Goal: Transaction & Acquisition: Purchase product/service

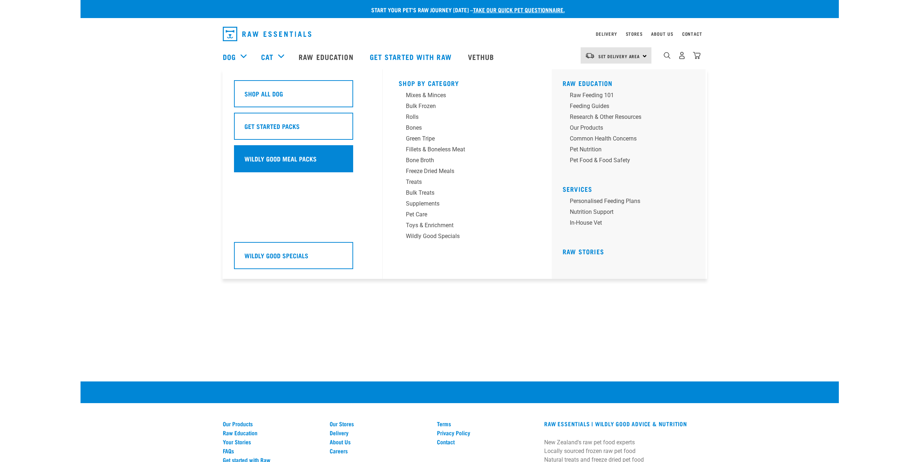
click at [292, 160] on h5 "Wildly Good Meal Packs" at bounding box center [281, 158] width 72 height 9
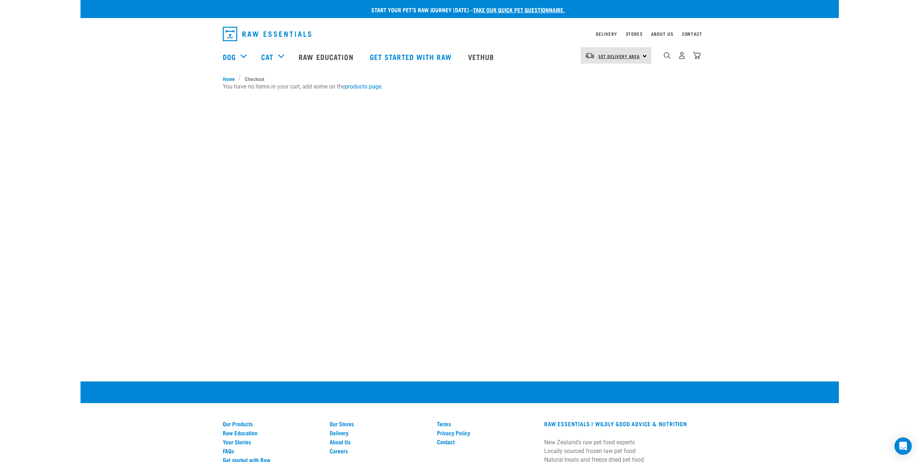
click at [637, 56] on span "Set Delivery Area" at bounding box center [619, 56] width 42 height 3
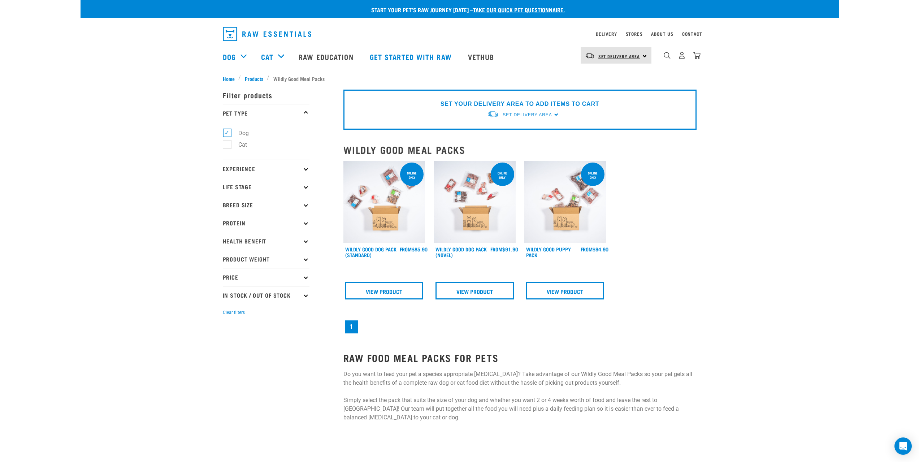
click at [633, 57] on span "Set Delivery Area" at bounding box center [619, 56] width 42 height 3
click at [607, 78] on link "[GEOGRAPHIC_DATA]" at bounding box center [615, 76] width 69 height 16
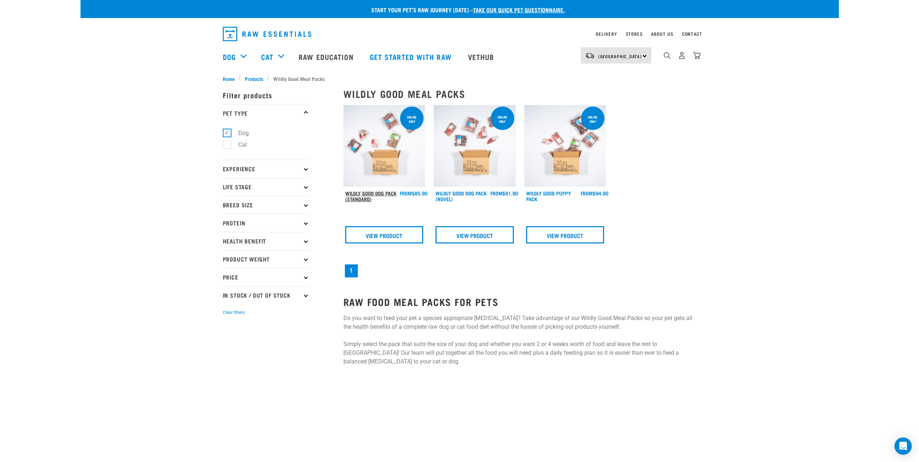
click at [380, 192] on link "Wildly Good Dog Pack (Standard)" at bounding box center [370, 196] width 51 height 8
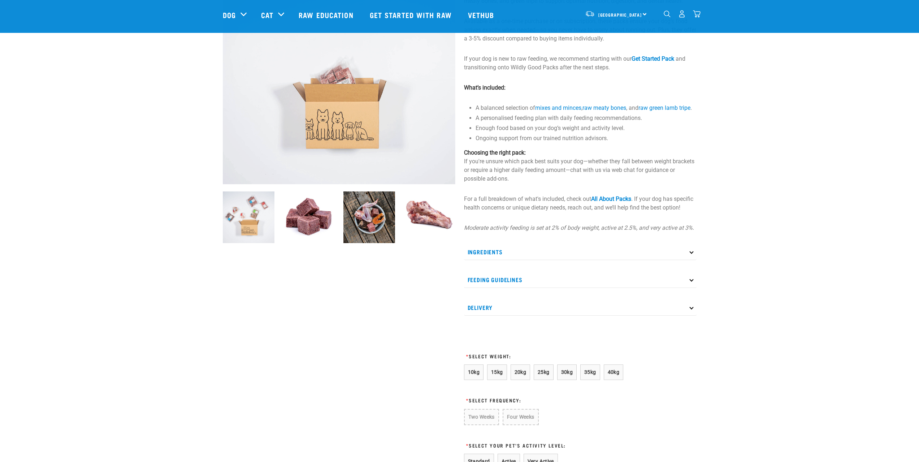
scroll to position [217, 0]
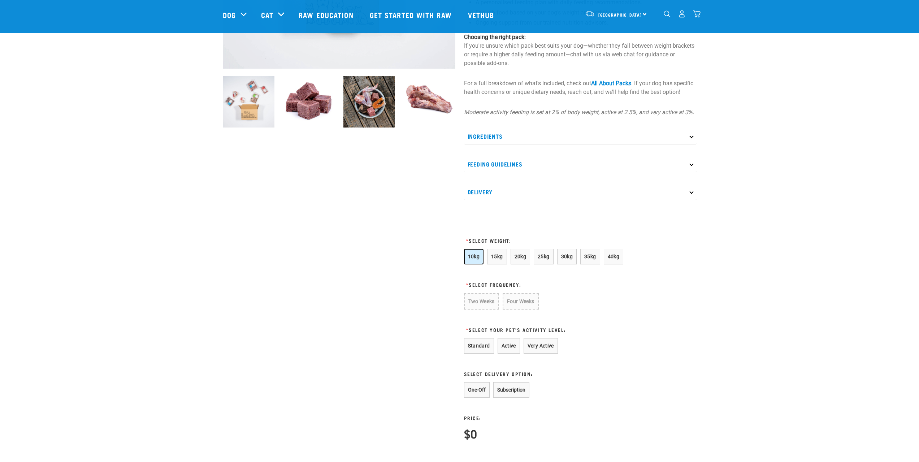
drag, startPoint x: 465, startPoint y: 261, endPoint x: 467, endPoint y: 258, distance: 3.7
click at [465, 261] on button "10kg" at bounding box center [474, 257] width 20 height 16
click at [520, 310] on button "Four Weeks" at bounding box center [520, 301] width 35 height 16
click at [484, 351] on button "Standard" at bounding box center [479, 346] width 30 height 16
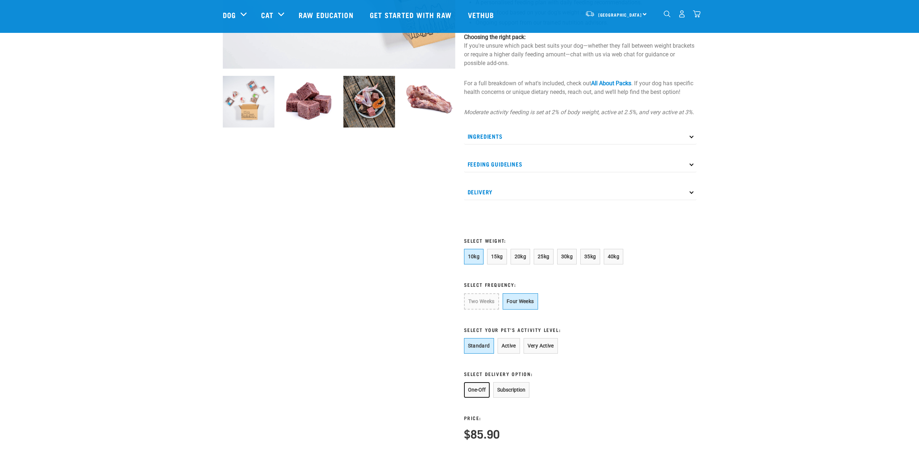
click at [480, 398] on button "One-Off" at bounding box center [477, 390] width 26 height 16
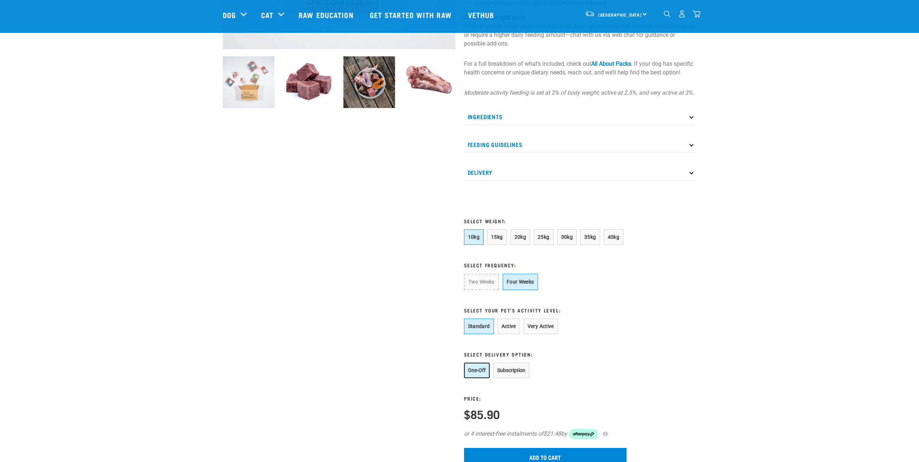
scroll to position [325, 0]
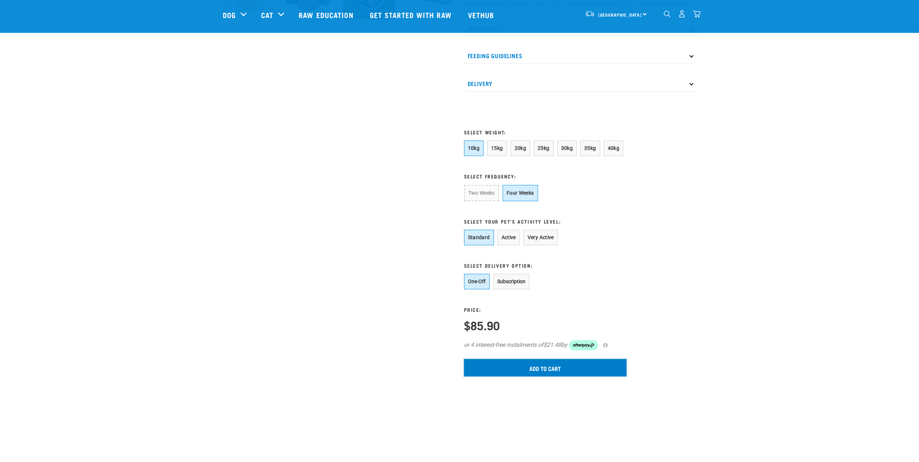
click at [484, 376] on input "Add to cart" at bounding box center [545, 367] width 163 height 17
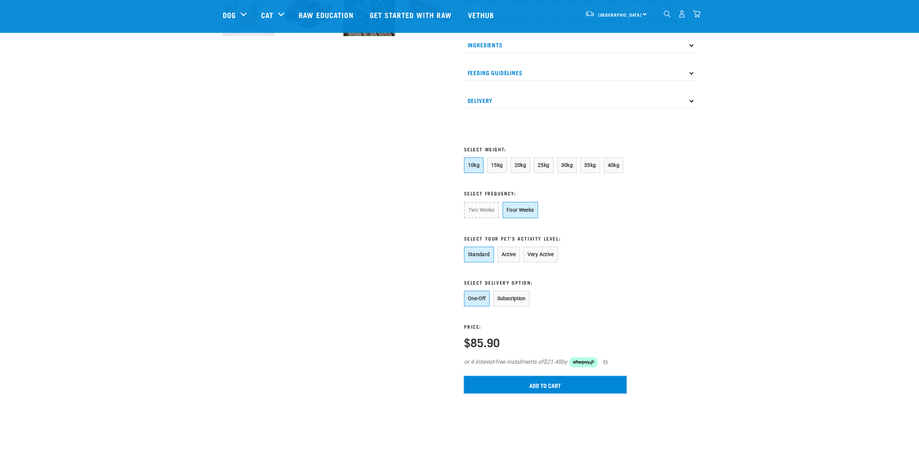
scroll to position [217, 0]
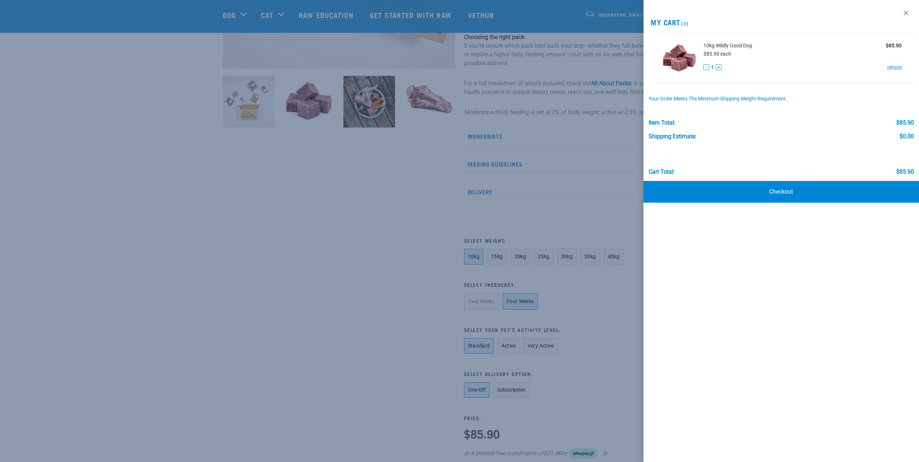
click at [152, 78] on div at bounding box center [459, 231] width 919 height 462
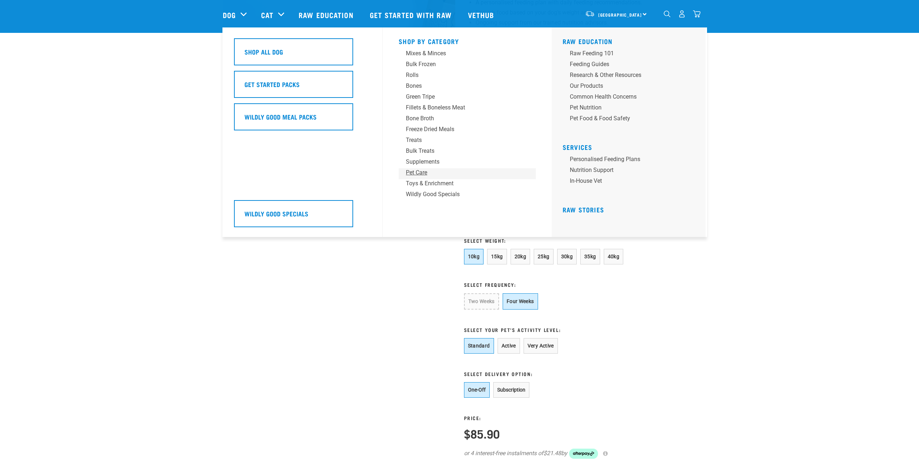
click at [418, 171] on div "Pet Care" at bounding box center [462, 172] width 113 height 9
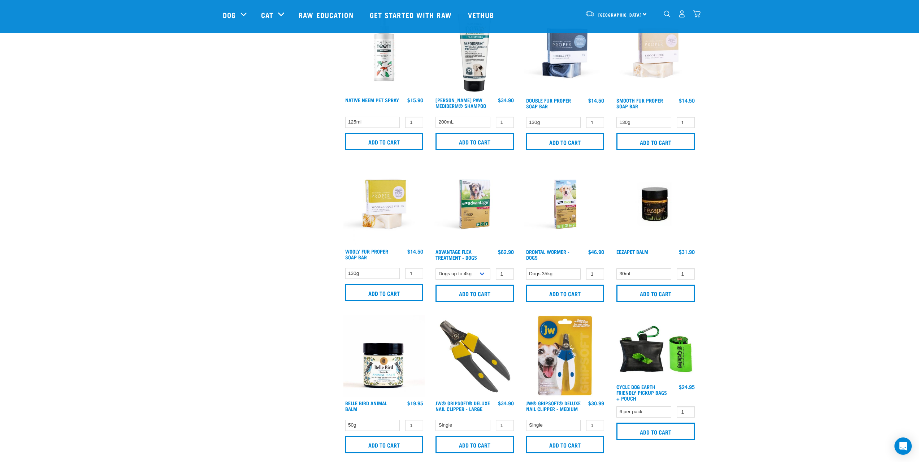
scroll to position [325, 0]
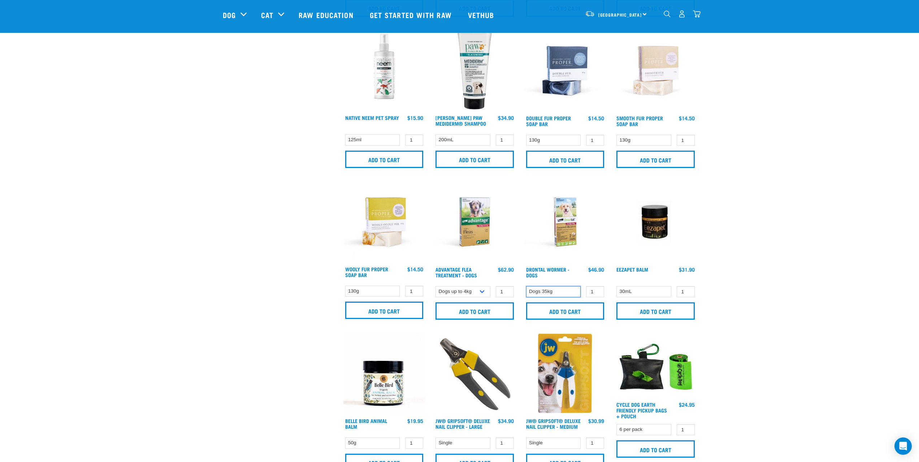
click at [556, 290] on select "Dogs 35kg" at bounding box center [553, 291] width 55 height 11
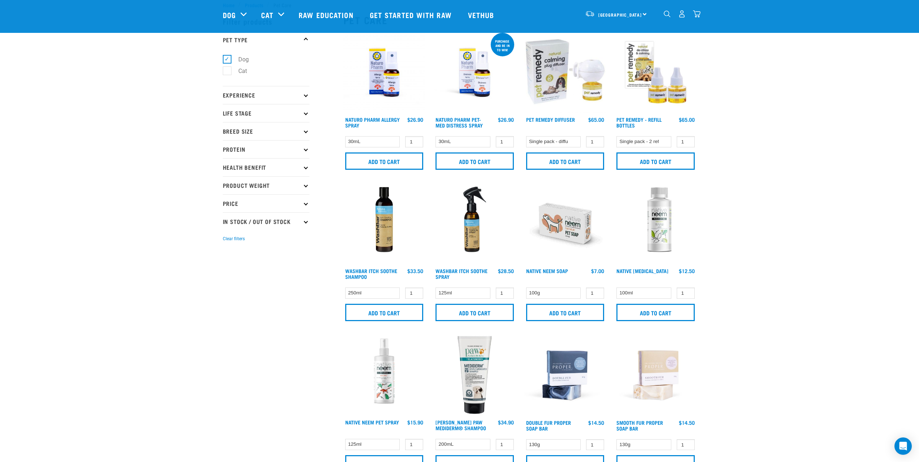
scroll to position [0, 0]
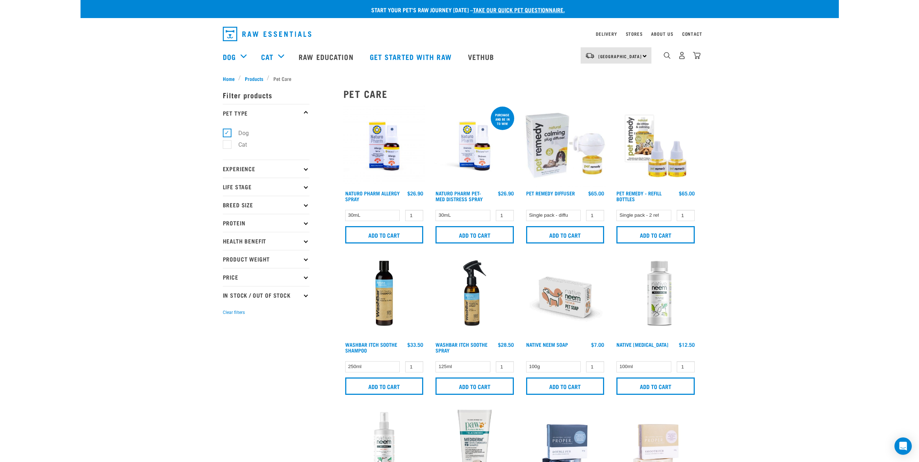
click at [388, 153] on img at bounding box center [384, 146] width 82 height 82
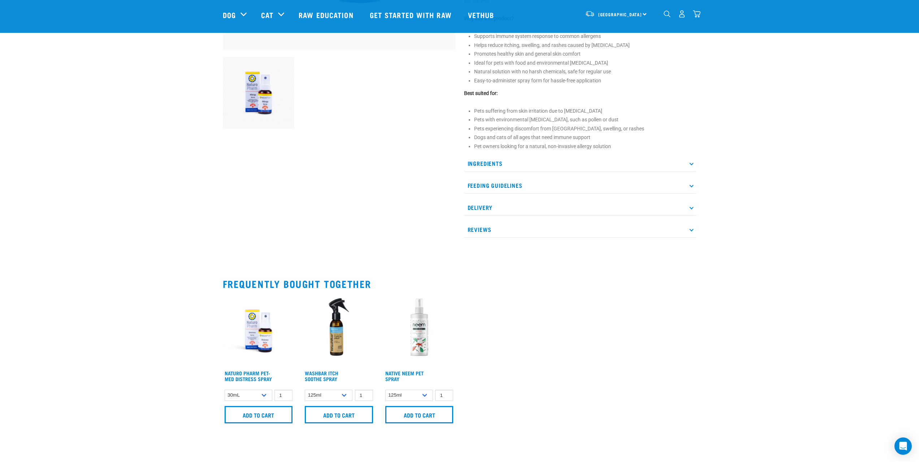
scroll to position [253, 0]
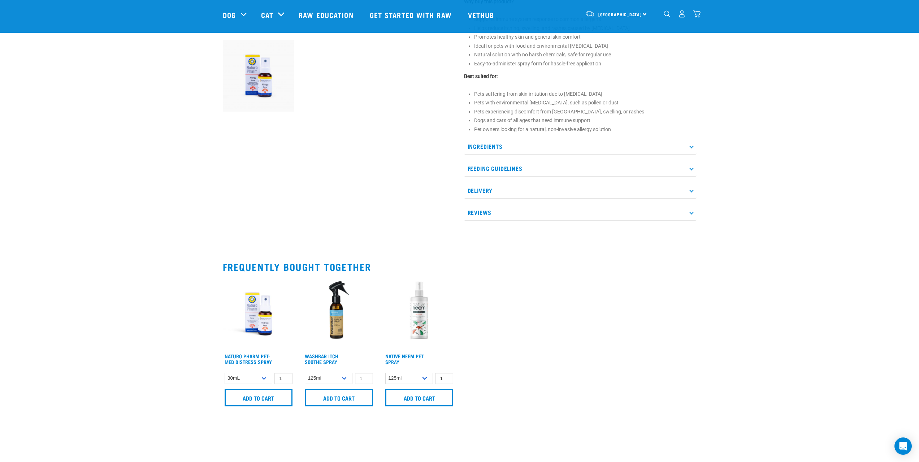
click at [545, 215] on p "Reviews" at bounding box center [580, 212] width 233 height 16
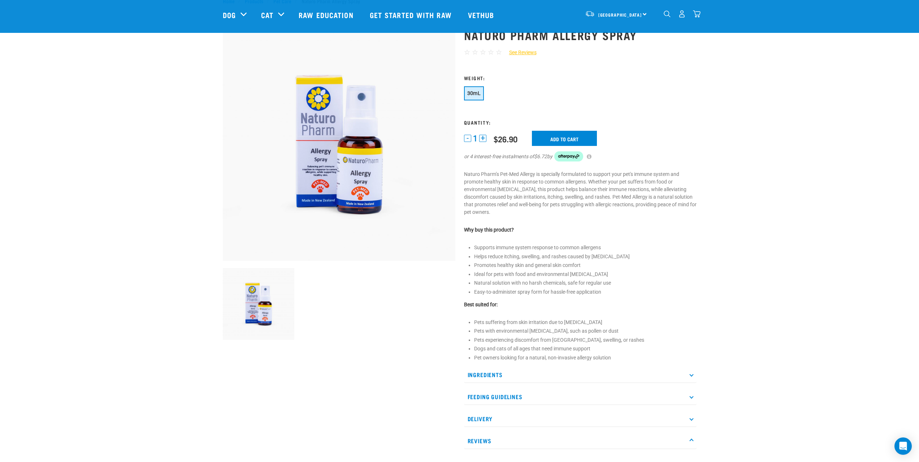
scroll to position [0, 0]
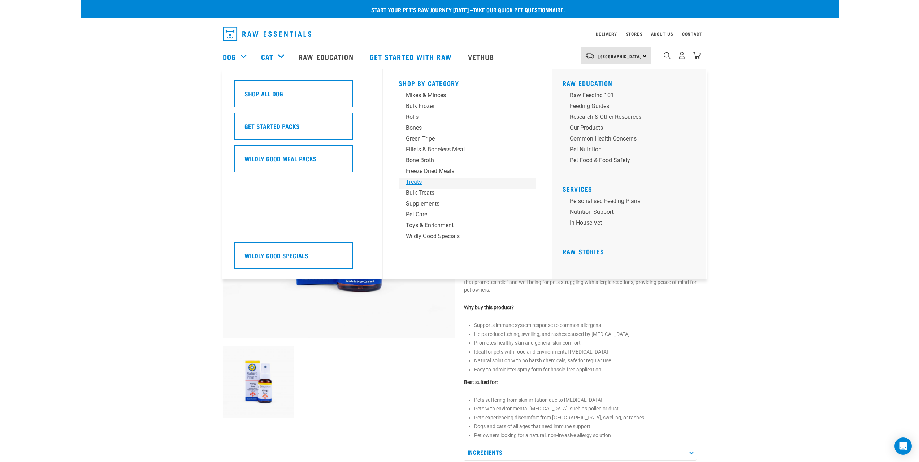
click at [416, 182] on div "Treats" at bounding box center [462, 182] width 113 height 9
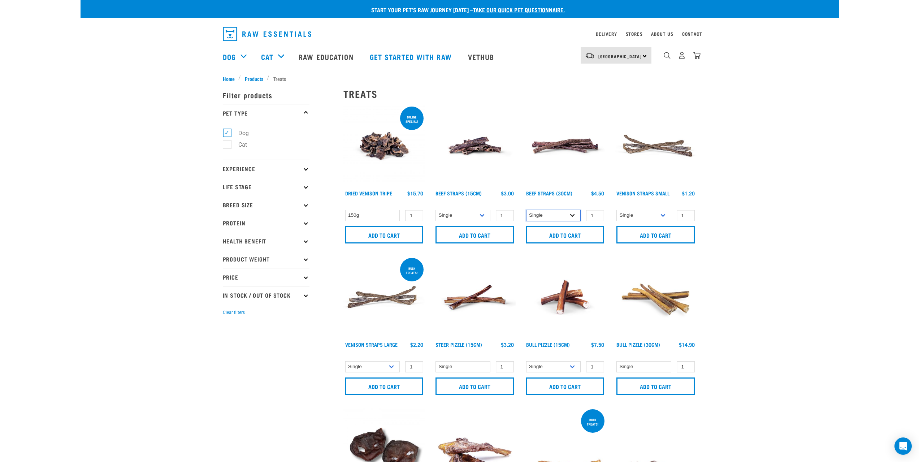
click at [561, 214] on select "Single 6 per pack 25 per pack" at bounding box center [553, 215] width 55 height 11
select select "251920"
click at [526, 210] on select "Single 6 per pack 25 per pack" at bounding box center [553, 215] width 55 height 11
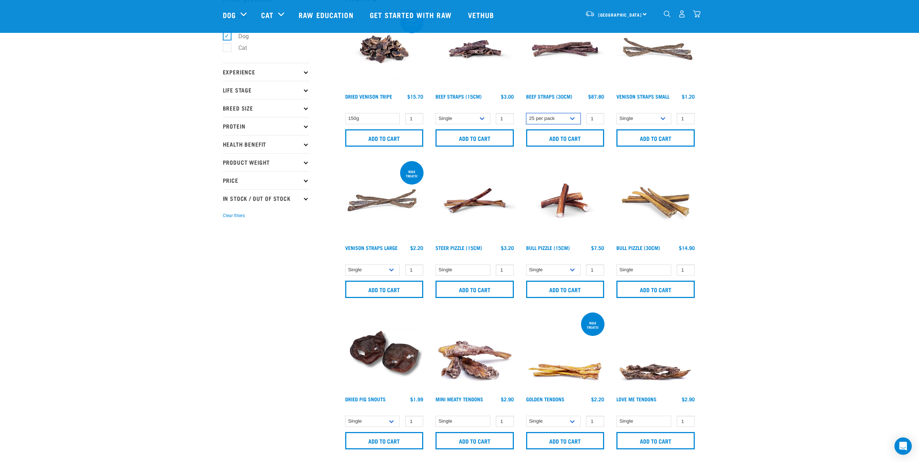
scroll to position [72, 0]
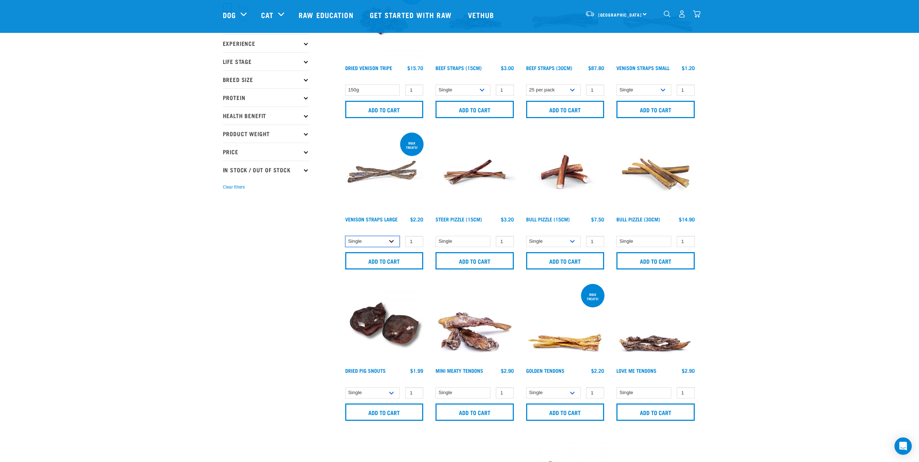
click at [379, 239] on select "Single Bulk (25 Large) Bulk (50 Large)" at bounding box center [372, 241] width 55 height 11
select select "251922"
click at [345, 236] on select "Single Bulk (25 Large) Bulk (50 Large)" at bounding box center [372, 241] width 55 height 11
click at [637, 395] on select "Single" at bounding box center [644, 392] width 55 height 11
click at [397, 263] on input "Add to cart" at bounding box center [384, 260] width 78 height 17
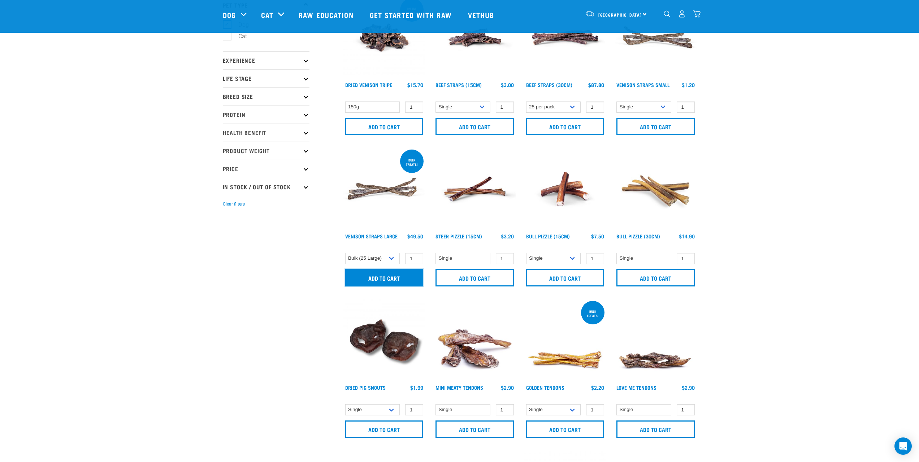
scroll to position [0, 0]
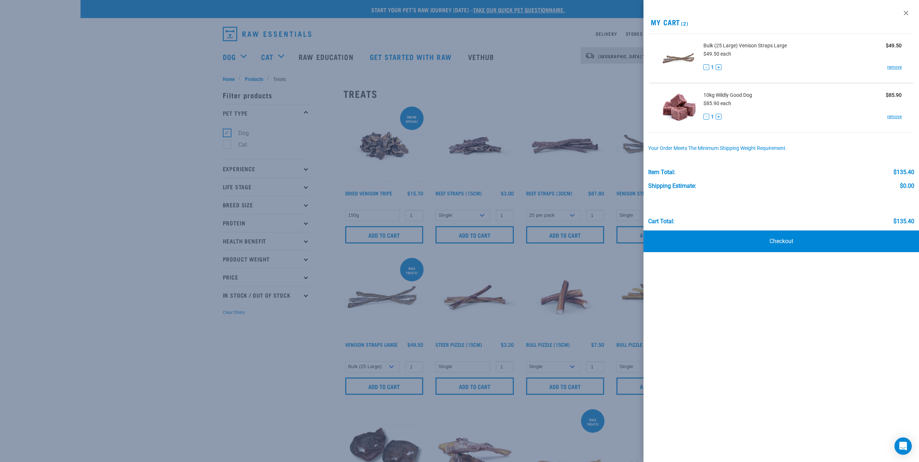
click at [285, 390] on div at bounding box center [459, 231] width 919 height 462
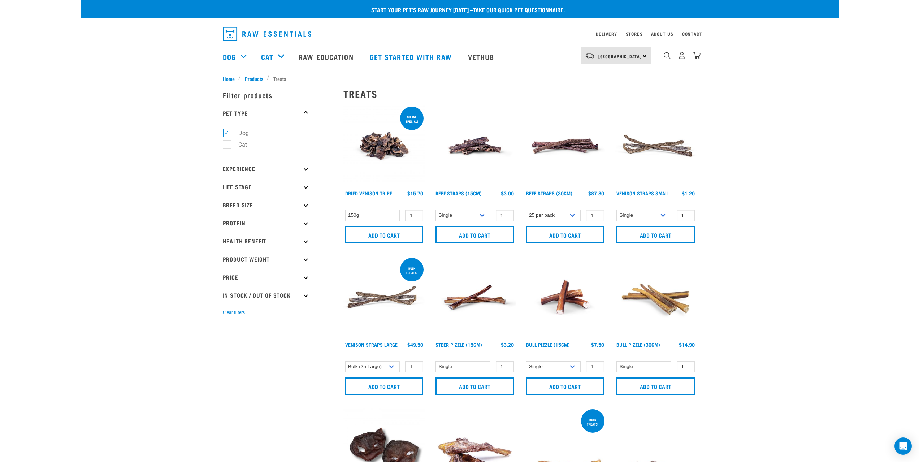
click at [394, 166] on img at bounding box center [384, 146] width 82 height 82
click at [373, 149] on img at bounding box center [384, 146] width 82 height 82
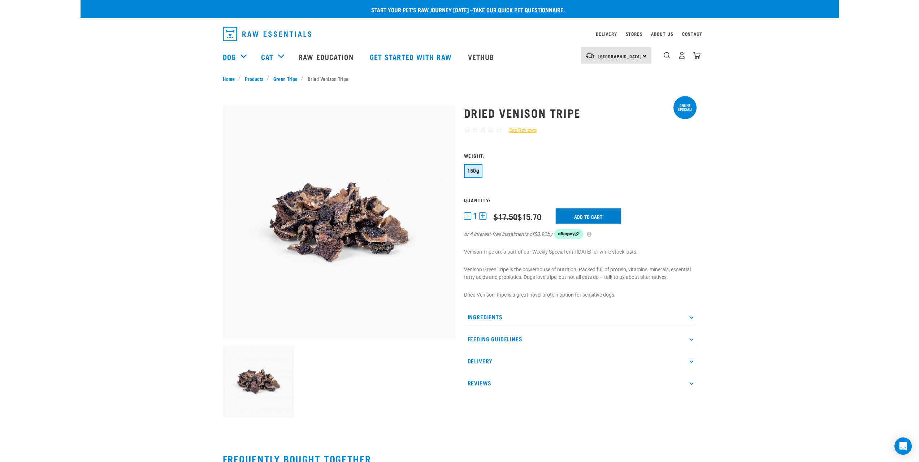
click at [602, 213] on input "Add to cart" at bounding box center [588, 215] width 65 height 15
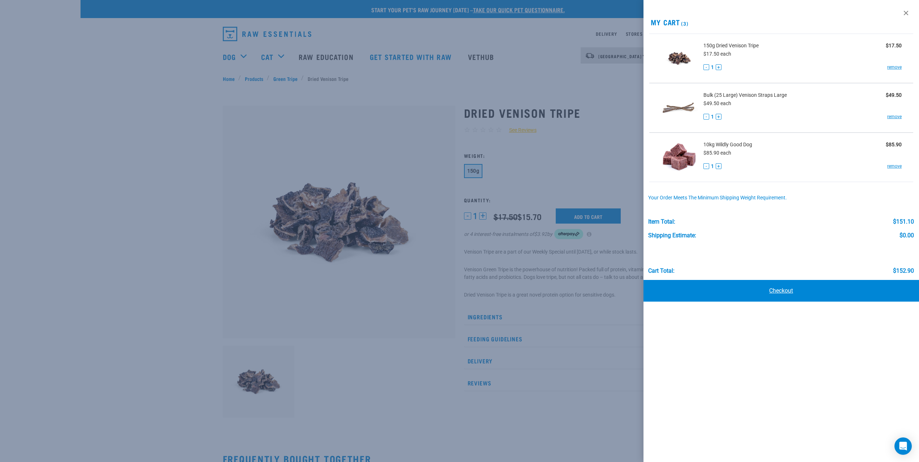
click at [793, 298] on link "Checkout" at bounding box center [782, 291] width 276 height 22
drag, startPoint x: 159, startPoint y: 124, endPoint x: 166, endPoint y: 124, distance: 7.2
click at [161, 125] on div at bounding box center [459, 231] width 919 height 462
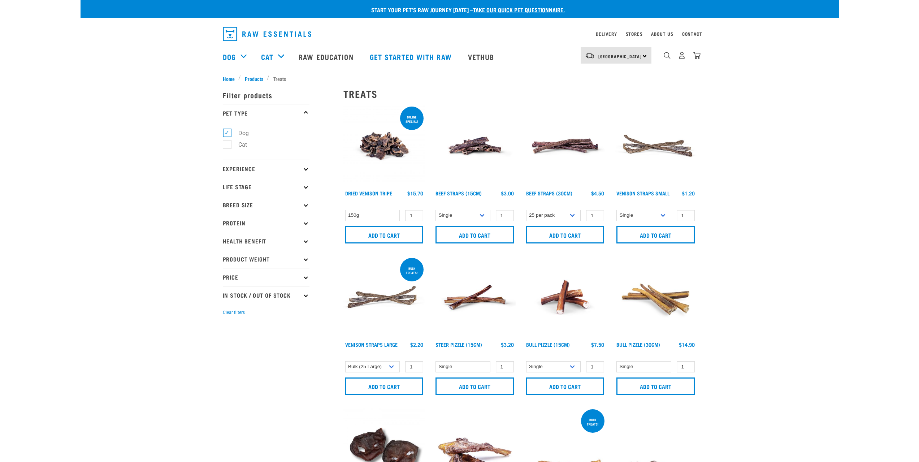
select select "251920"
select select "251922"
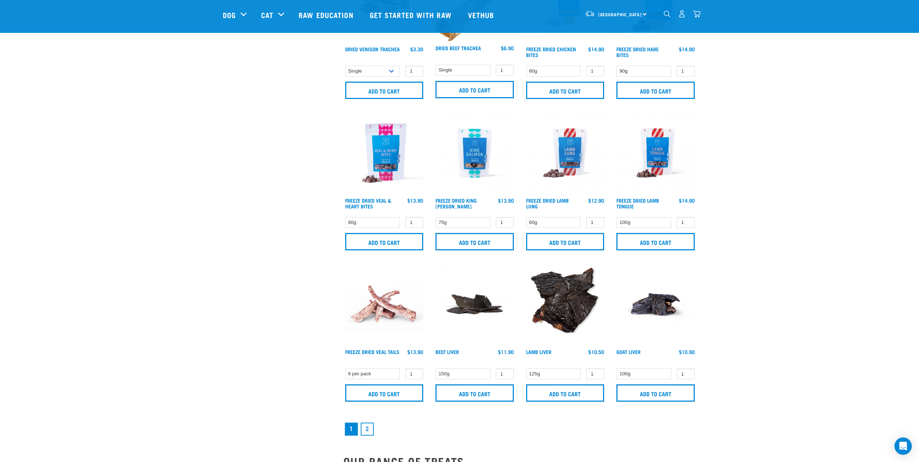
scroll to position [722, 0]
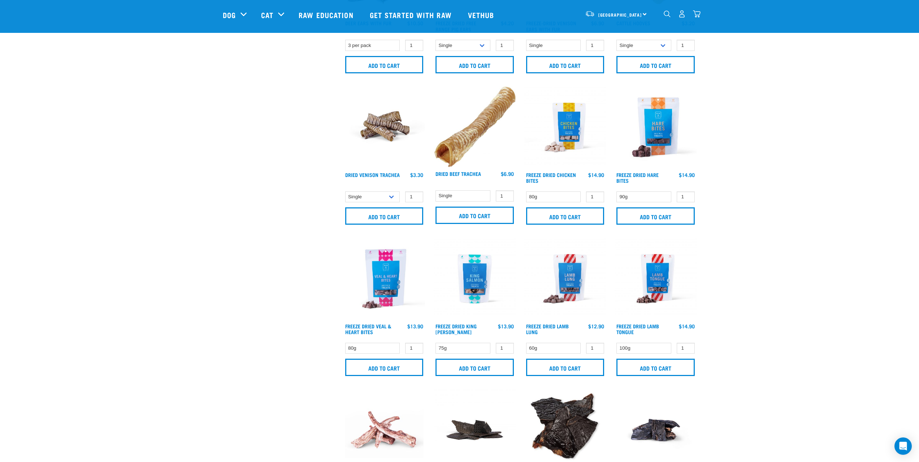
click at [660, 291] on img at bounding box center [656, 279] width 82 height 82
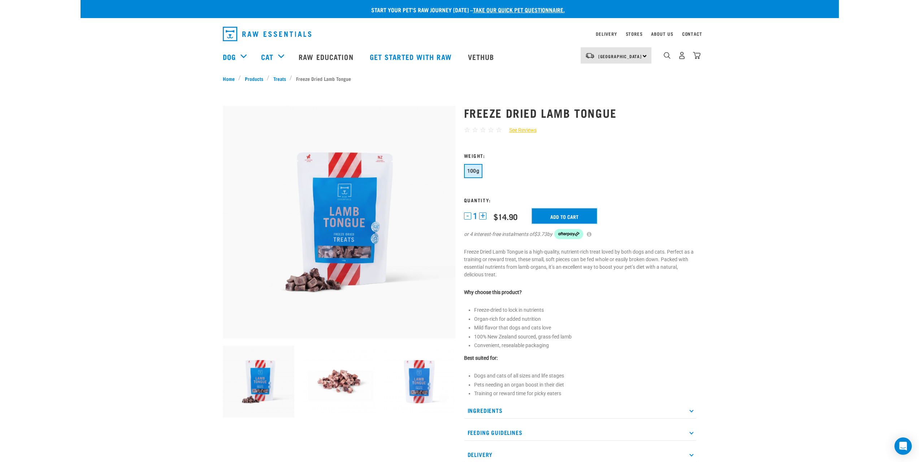
click at [578, 218] on input "Add to cart" at bounding box center [564, 215] width 65 height 15
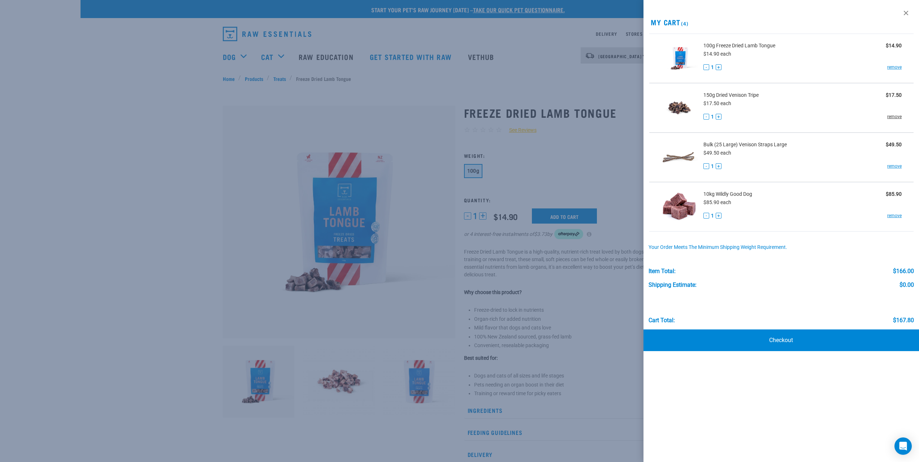
click at [895, 115] on link "remove" at bounding box center [894, 116] width 14 height 7
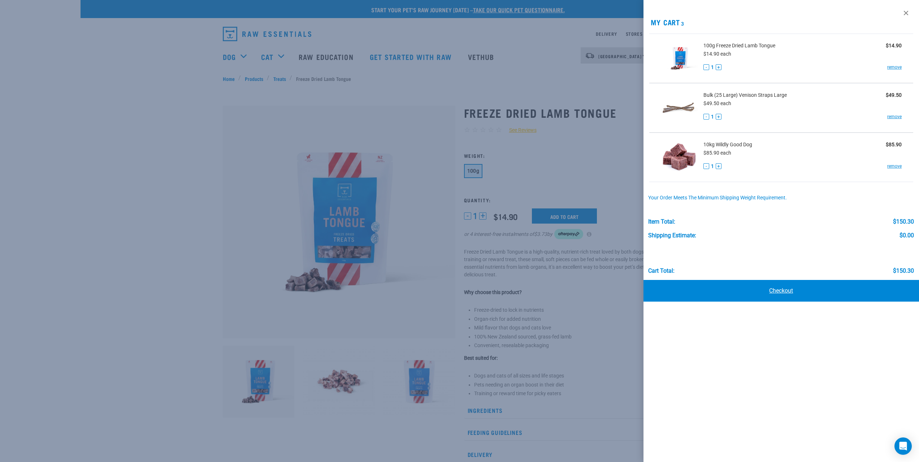
click at [795, 289] on link "Checkout" at bounding box center [782, 291] width 276 height 22
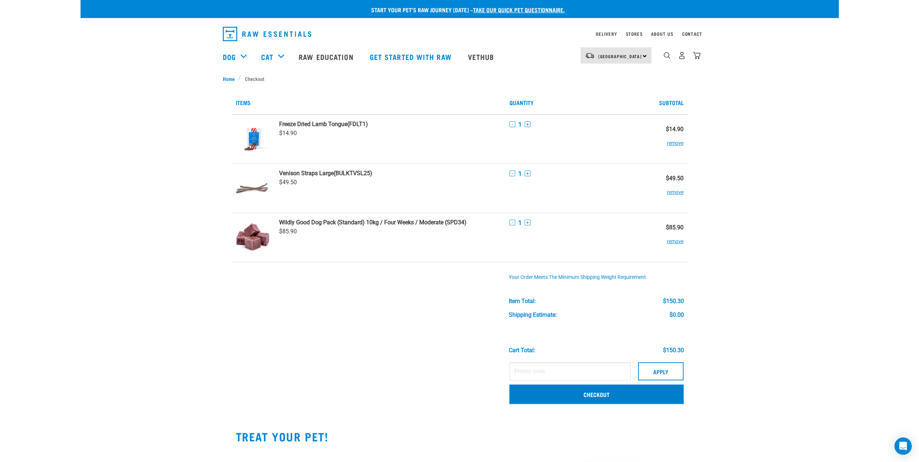
click at [600, 398] on link "Checkout" at bounding box center [597, 394] width 174 height 19
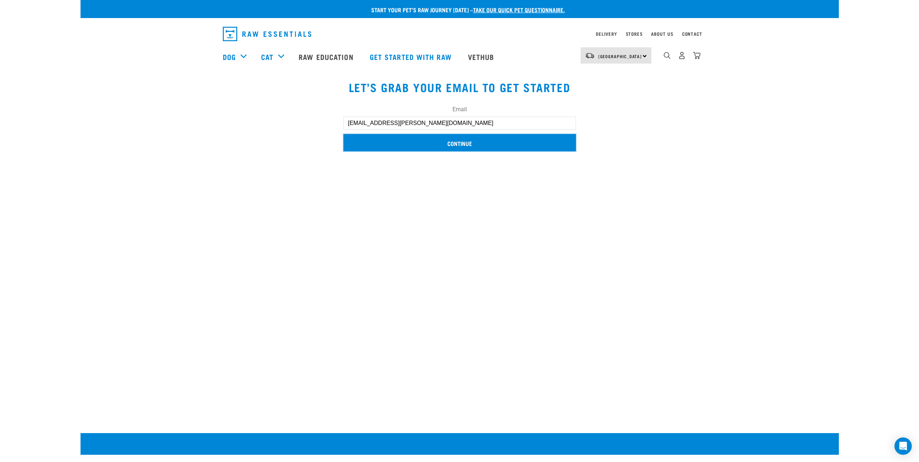
click at [523, 148] on input "Continue" at bounding box center [459, 142] width 233 height 17
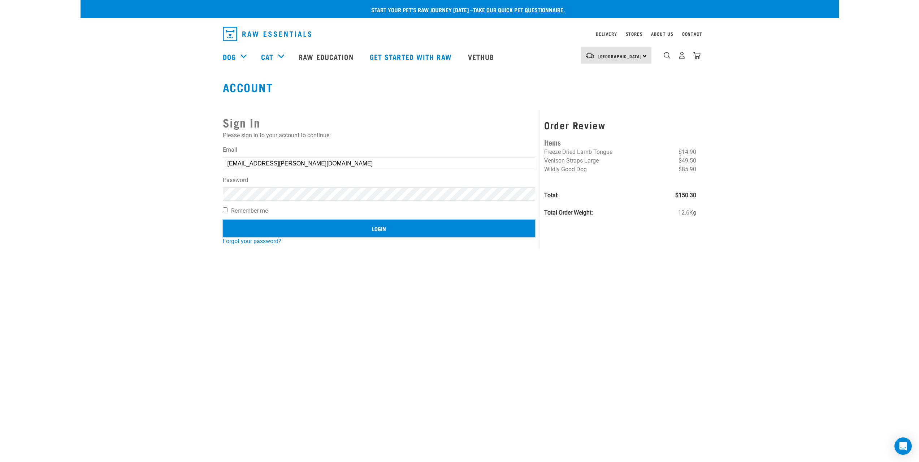
click at [388, 228] on input "Login" at bounding box center [379, 228] width 313 height 17
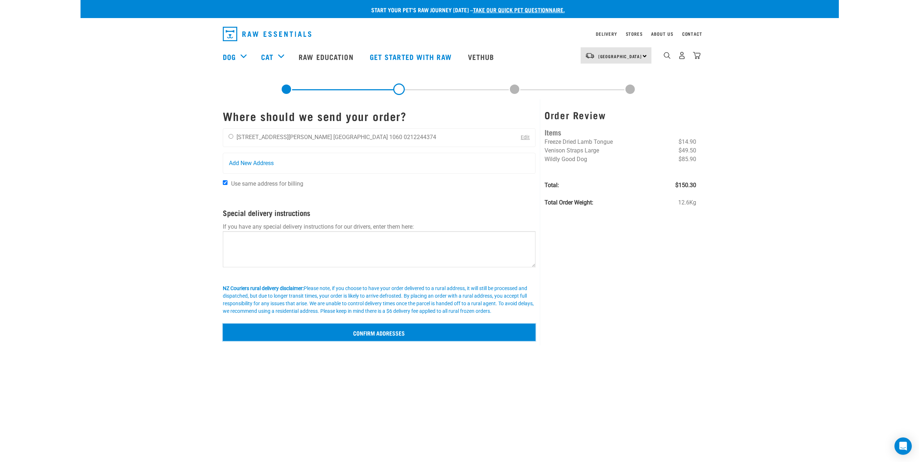
click at [376, 329] on input "Confirm addresses" at bounding box center [379, 332] width 313 height 17
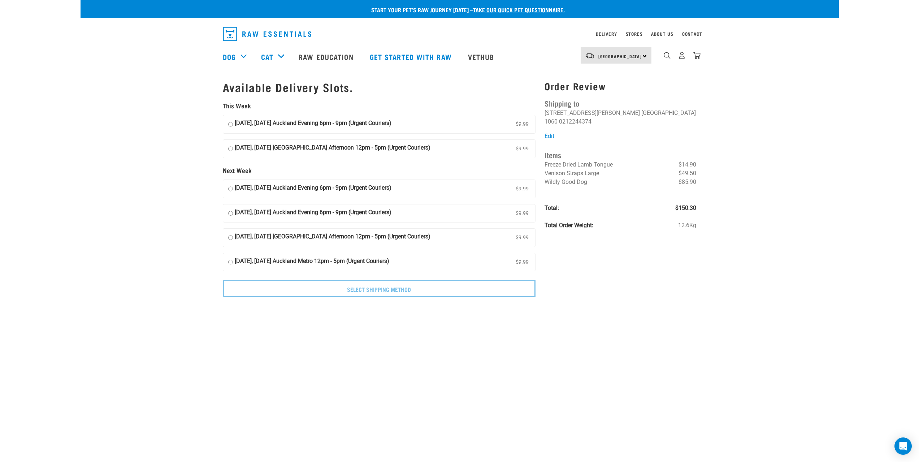
click at [345, 127] on strong "15 August, Friday Auckland Evening 6pm - 9pm (Urgent Couriers)" at bounding box center [313, 124] width 157 height 11
click at [233, 127] on input "15 August, Friday Auckland Evening 6pm - 9pm (Urgent Couriers) $9.99" at bounding box center [230, 124] width 5 height 11
radio input "true"
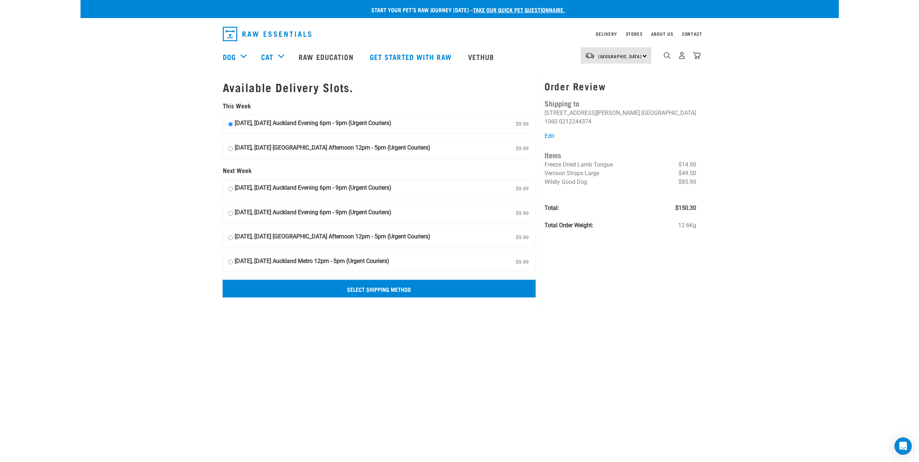
click at [412, 286] on input "Select Shipping Method" at bounding box center [379, 288] width 313 height 17
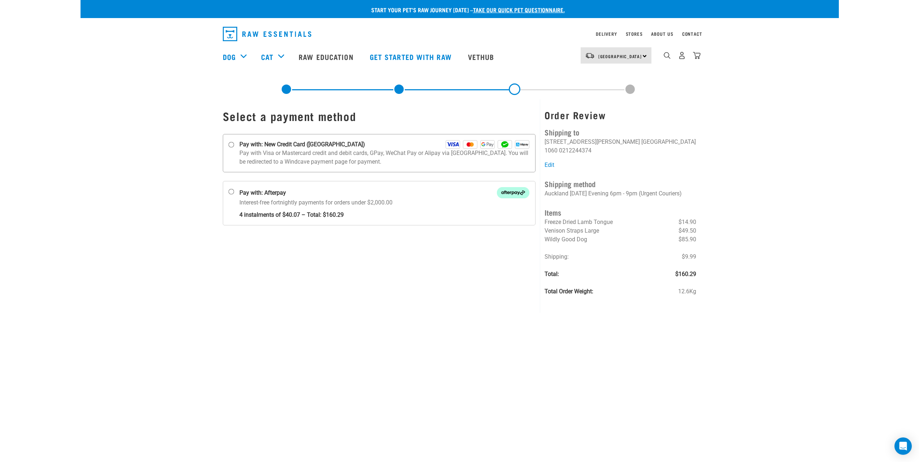
click at [408, 159] on p "Pay with Visa or Mastercard credit and debit cards, GPay, WeChat Pay or Alipay …" at bounding box center [384, 157] width 290 height 17
click at [234, 148] on input "Pay with: New Credit Card ([GEOGRAPHIC_DATA])" at bounding box center [231, 145] width 6 height 6
radio input "true"
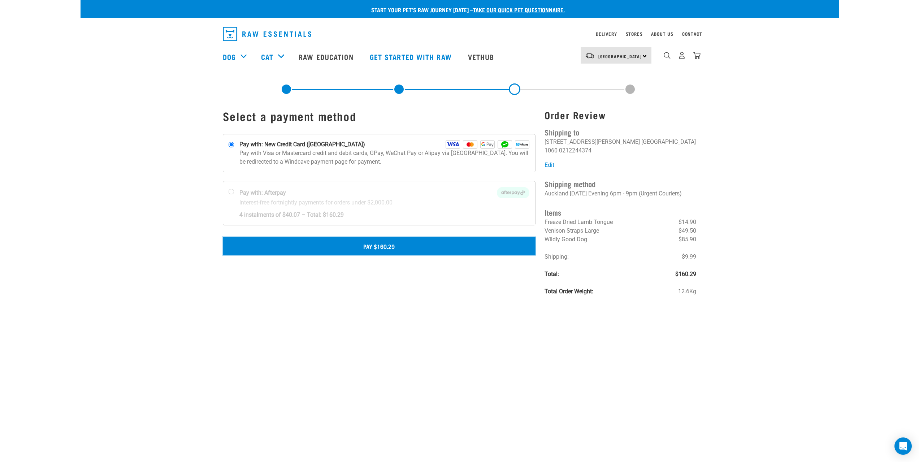
click at [392, 251] on button "Pay $160.29" at bounding box center [379, 246] width 313 height 18
